Goal: Task Accomplishment & Management: Manage account settings

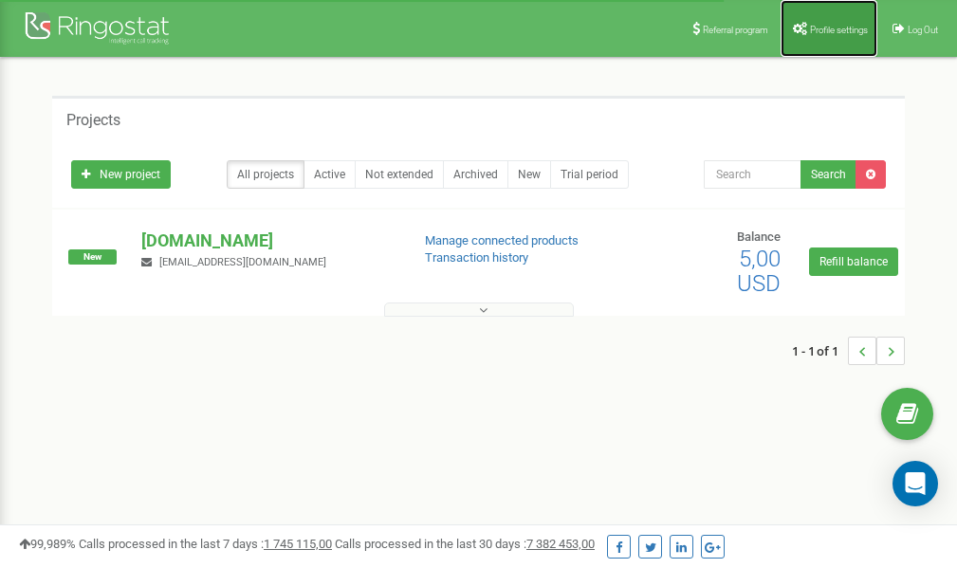
click at [821, 30] on span "Profile settings" at bounding box center [839, 30] width 58 height 10
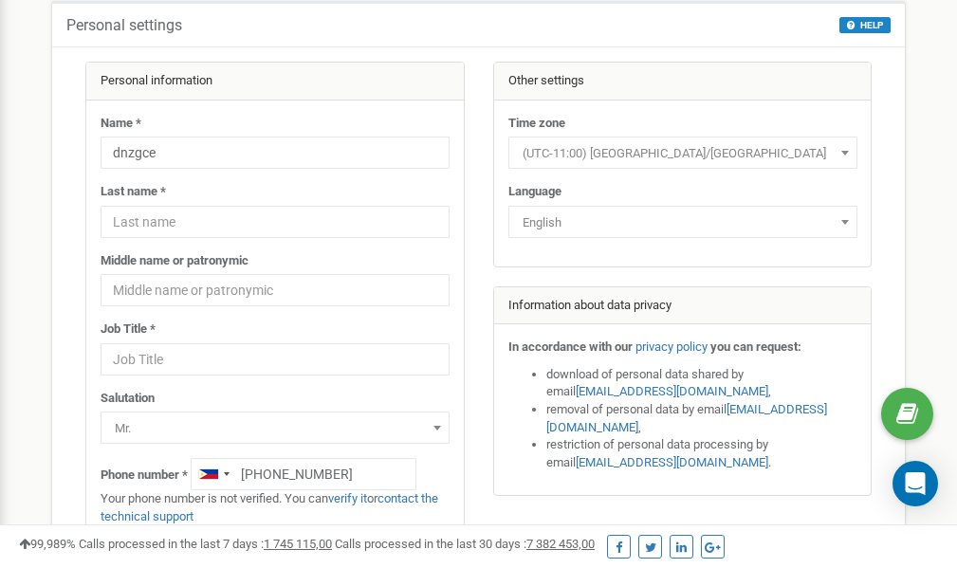
scroll to position [95, 0]
click at [354, 498] on link "verify it" at bounding box center [347, 499] width 39 height 14
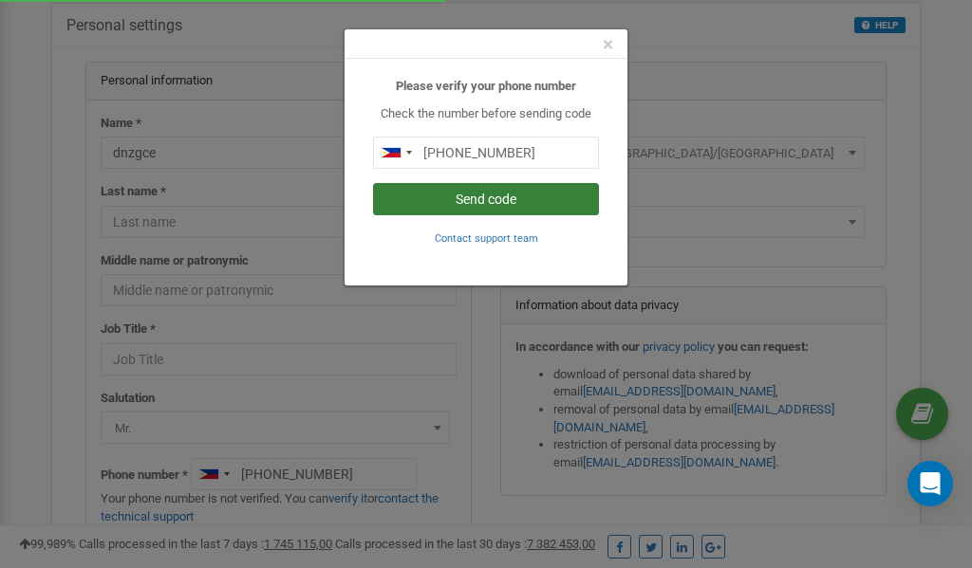
click at [500, 197] on button "Send code" at bounding box center [486, 199] width 226 height 32
